Goal: Information Seeking & Learning: Learn about a topic

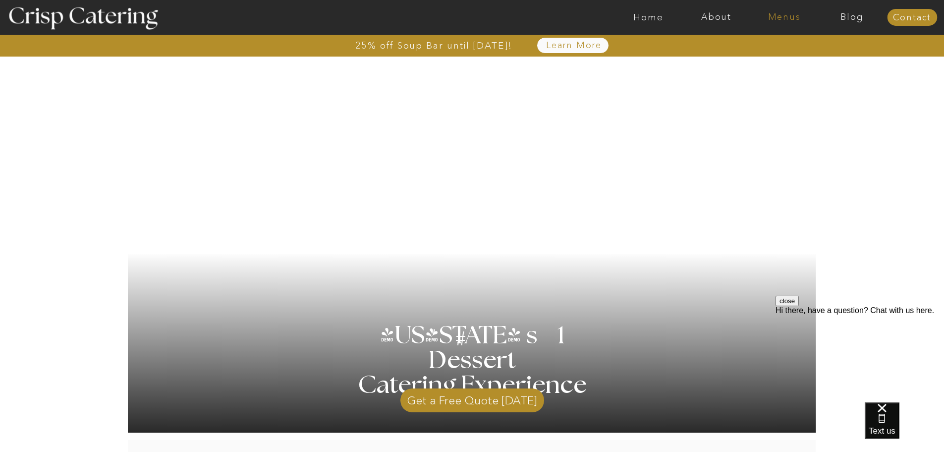
click at [780, 13] on nav "Menus" at bounding box center [785, 17] width 68 height 10
click at [778, 57] on nav "Winter (Sep-Feb)" at bounding box center [783, 58] width 81 height 9
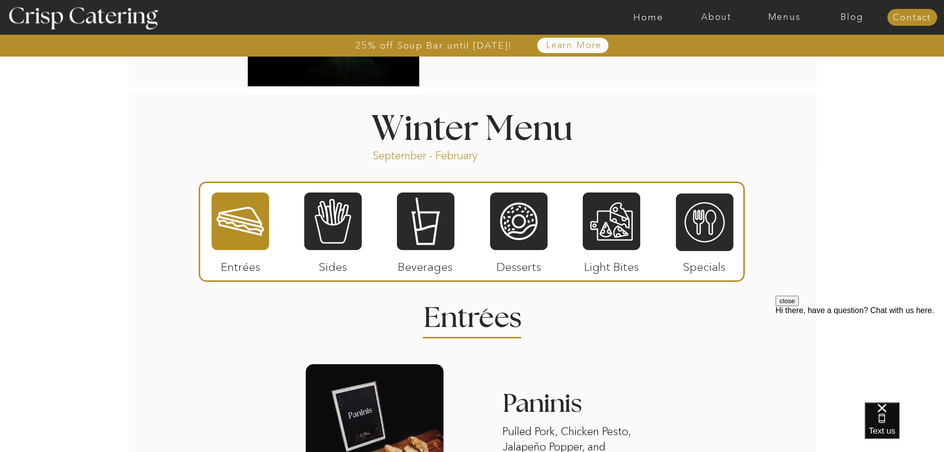
scroll to position [1041, 0]
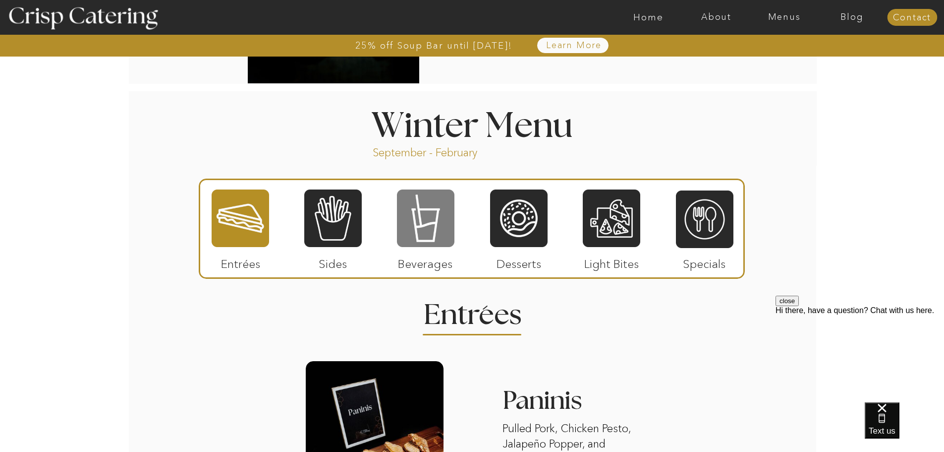
click at [423, 222] on div at bounding box center [426, 217] width 58 height 59
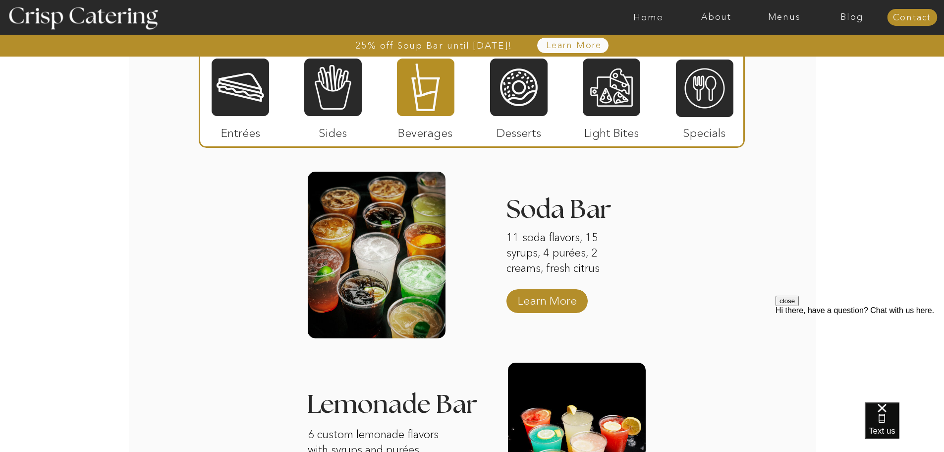
scroll to position [1239, 0]
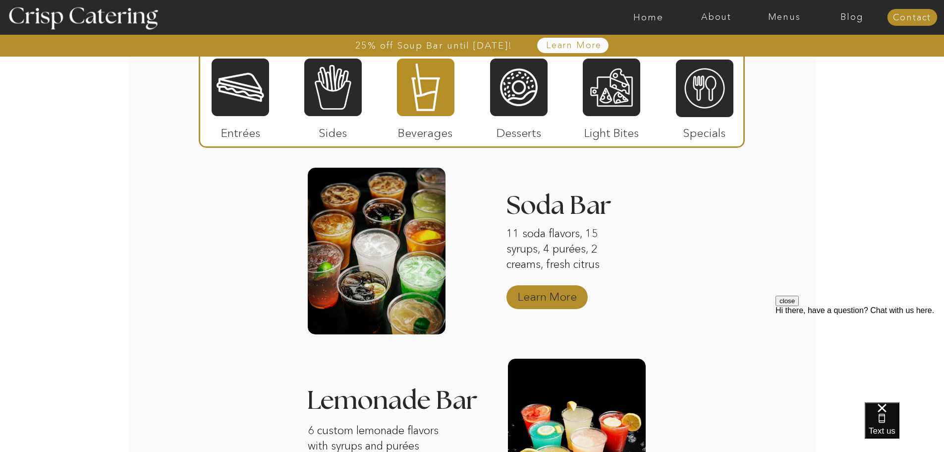
click at [566, 298] on p "Learn More" at bounding box center [548, 294] width 66 height 29
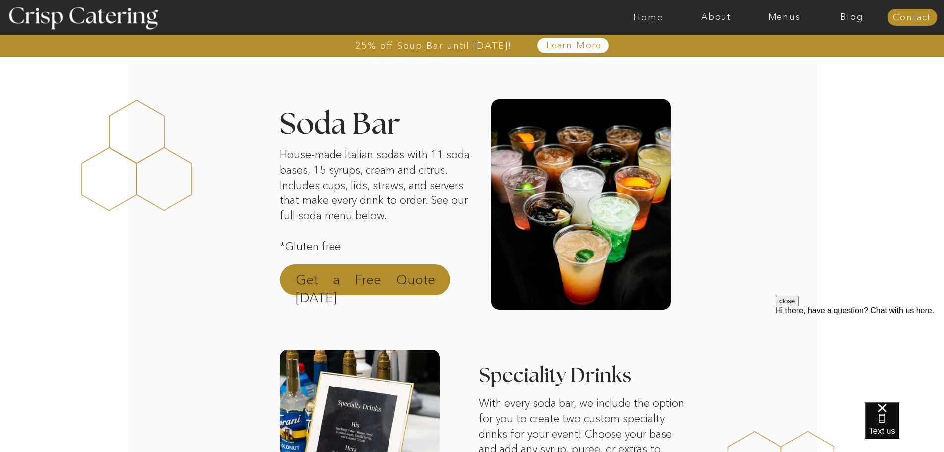
click at [364, 286] on p "Get a Free Quote Today" at bounding box center [365, 283] width 139 height 24
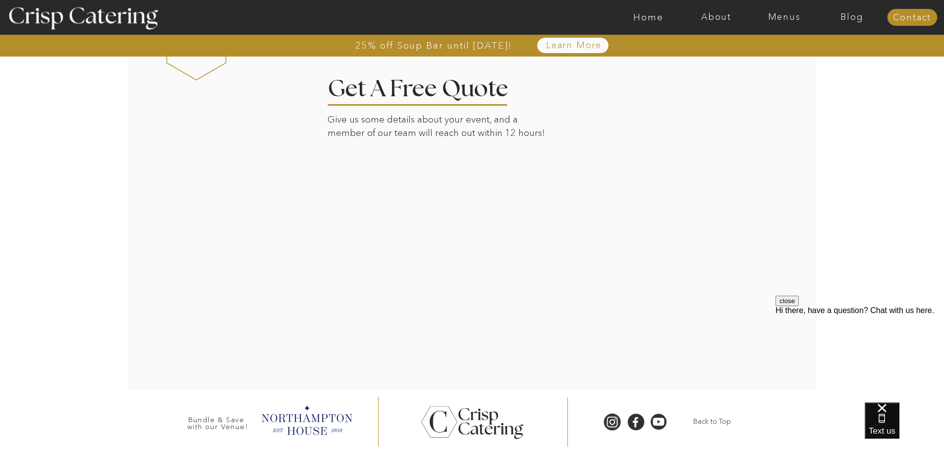
scroll to position [1744, 0]
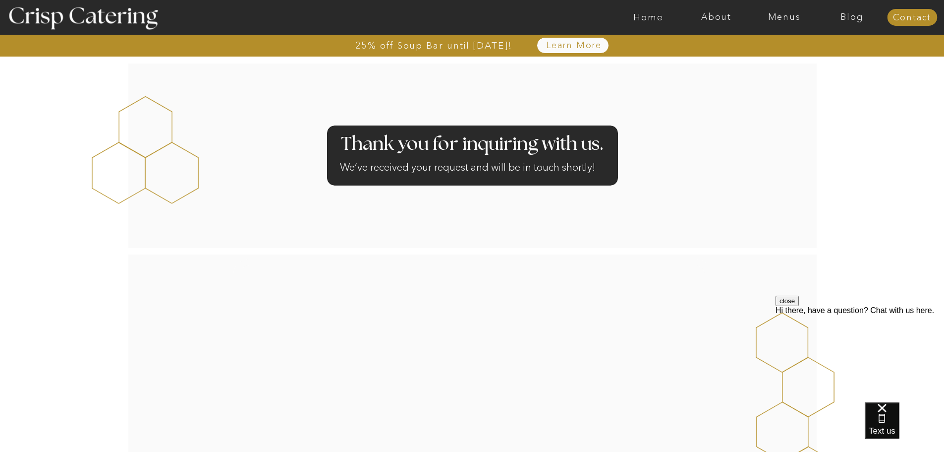
click at [800, 315] on div "close Hi there, have a question? Chat with us here." at bounding box center [860, 304] width 169 height 19
click at [799, 306] on button "close" at bounding box center [787, 300] width 23 height 10
click at [835, 297] on div "25% off Soup Bar until [DATE]! About Home Menus Contact Blog Learn More 25% off…" at bounding box center [472, 313] width 944 height 627
